Goal: Task Accomplishment & Management: Manage account settings

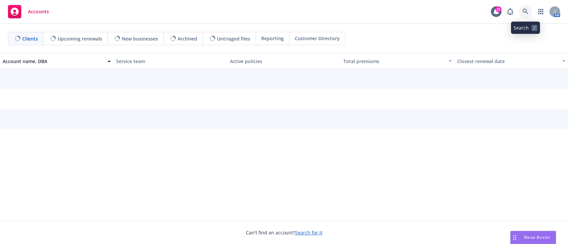
click at [521, 15] on link at bounding box center [524, 11] width 13 height 13
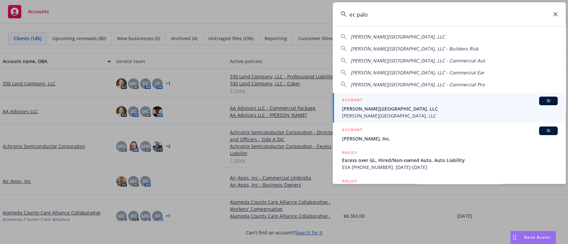
type input "ec palo"
click at [445, 107] on span "[PERSON_NAME][GEOGRAPHIC_DATA], LLC" at bounding box center [449, 108] width 215 height 7
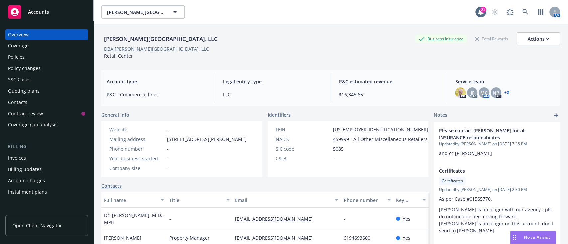
click at [504, 94] on link "+ 2" at bounding box center [506, 93] width 5 height 4
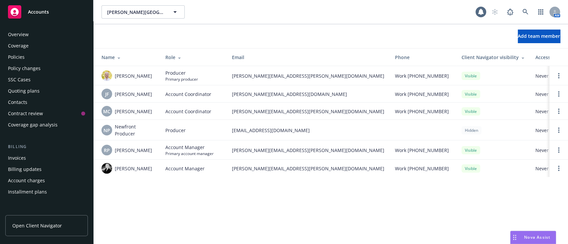
scroll to position [200, 0]
